Goal: Navigation & Orientation: Find specific page/section

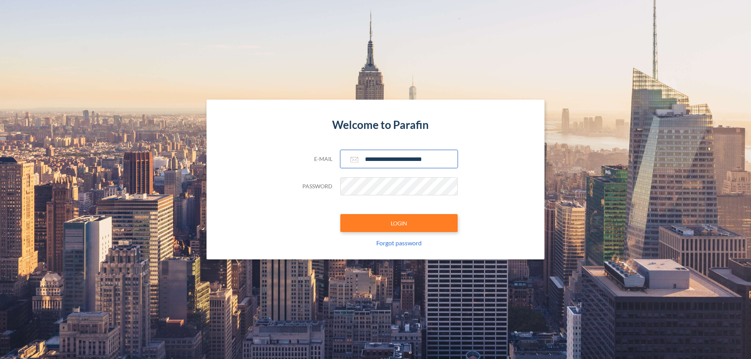
type input "**********"
click at [399, 223] on button "LOGIN" at bounding box center [398, 223] width 117 height 18
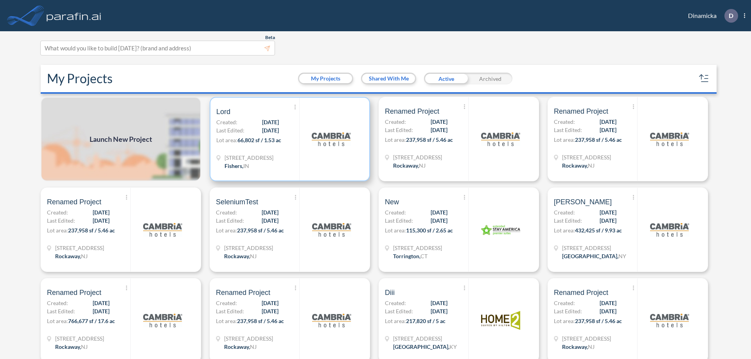
scroll to position [2, 0]
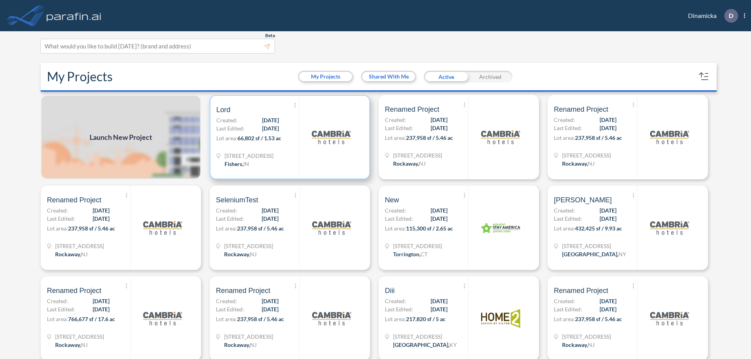
click at [288, 137] on p "Lot area: 66,802 sf / 1.53 ac" at bounding box center [257, 139] width 83 height 11
